Goal: Check status: Check status

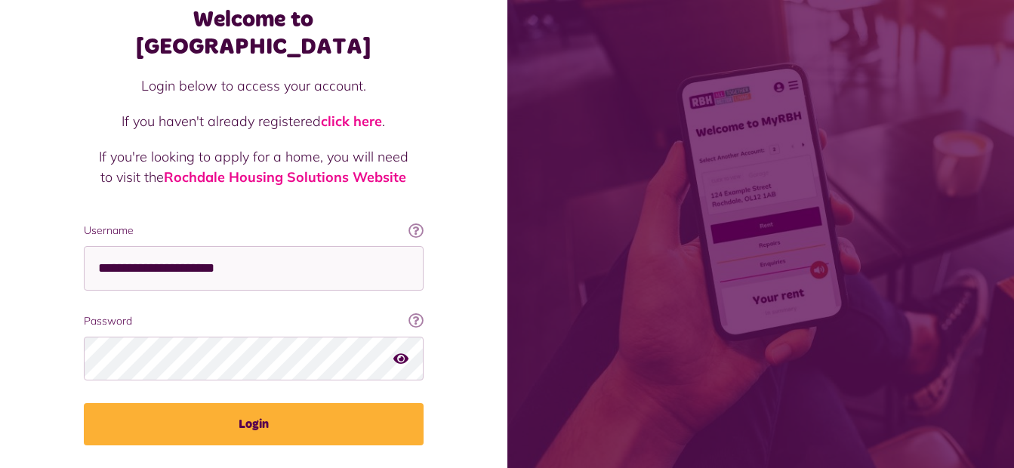
scroll to position [103, 0]
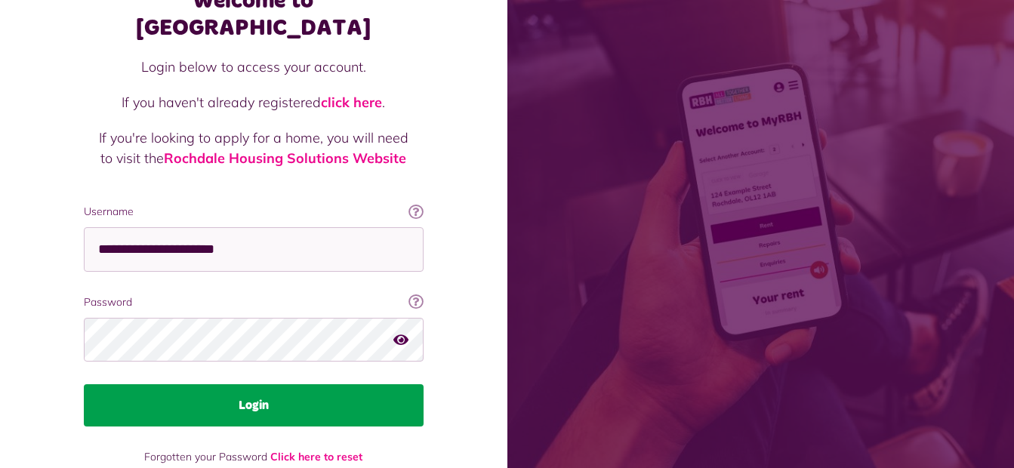
click at [320, 384] on button "Login" at bounding box center [254, 405] width 340 height 42
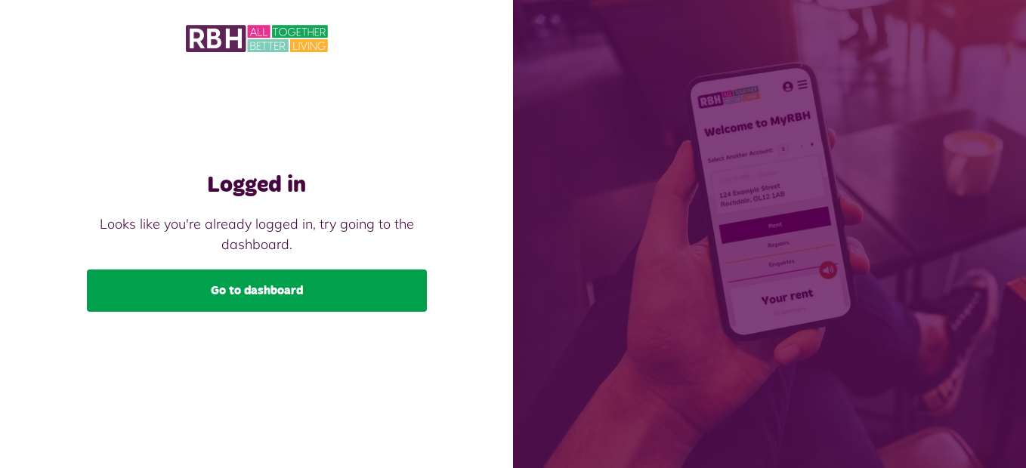
click at [344, 288] on link "Go to dashboard" at bounding box center [257, 291] width 340 height 42
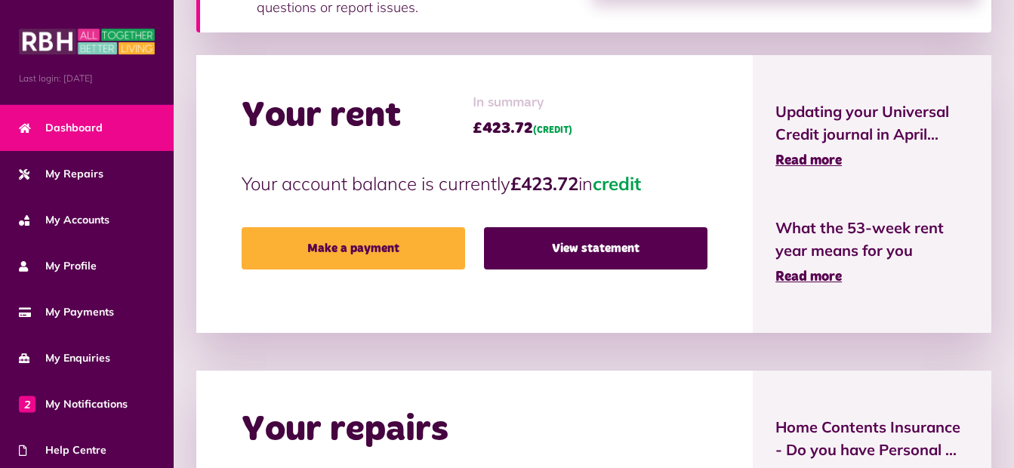
scroll to position [327, 0]
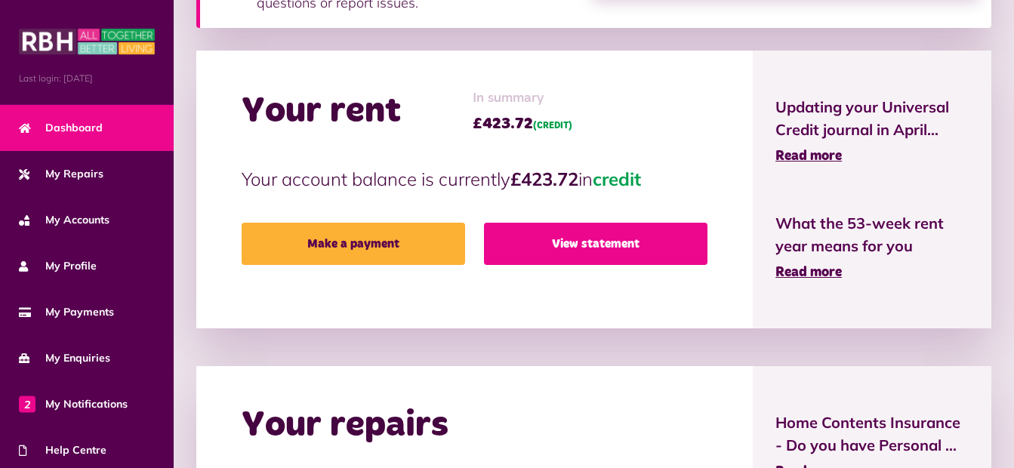
click at [621, 230] on link "View statement" at bounding box center [596, 244] width 224 height 42
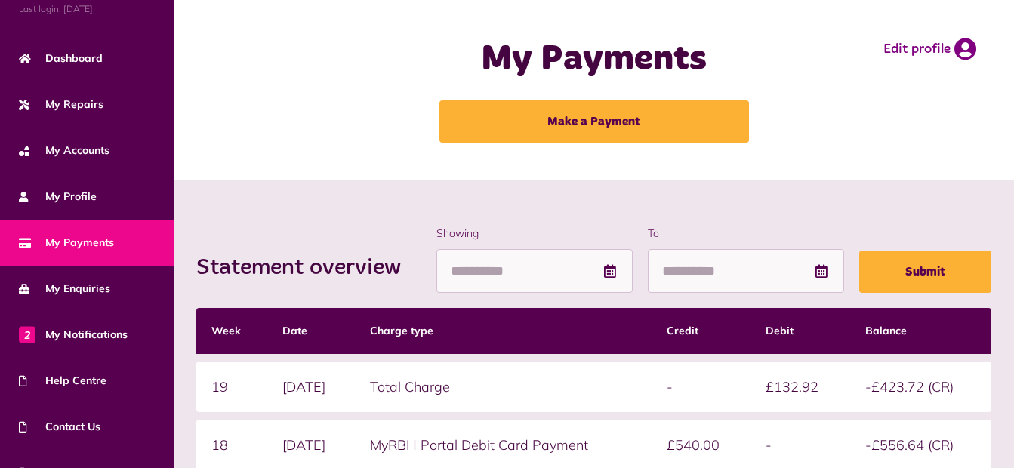
scroll to position [143, 0]
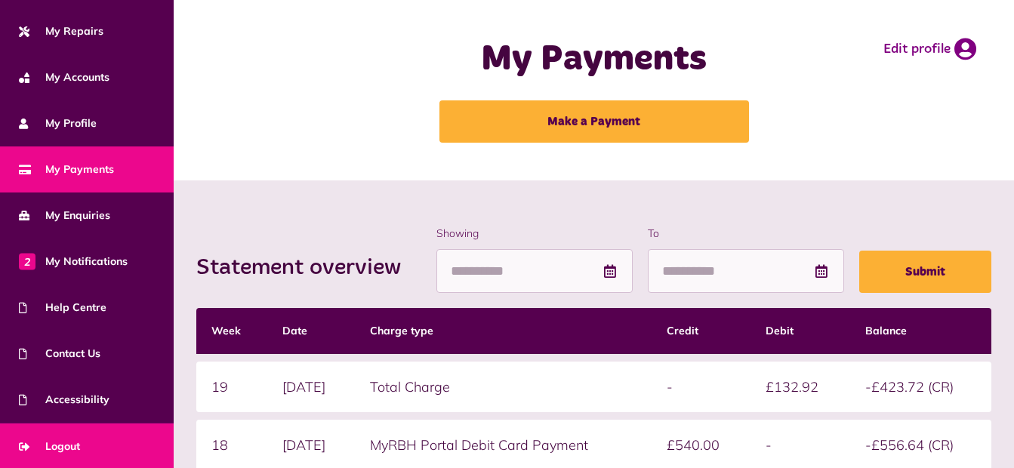
click at [57, 439] on span "Logout" at bounding box center [49, 447] width 61 height 16
